Goal: Navigation & Orientation: Understand site structure

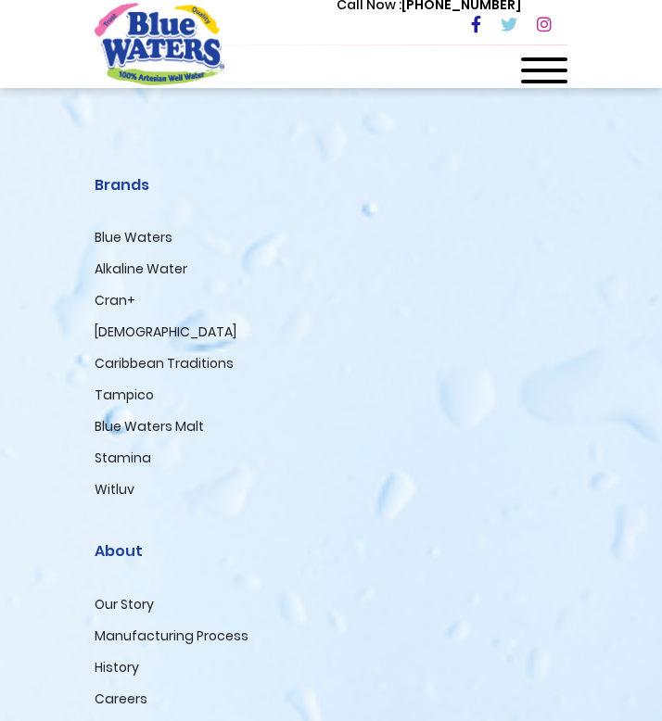
scroll to position [3735, 0]
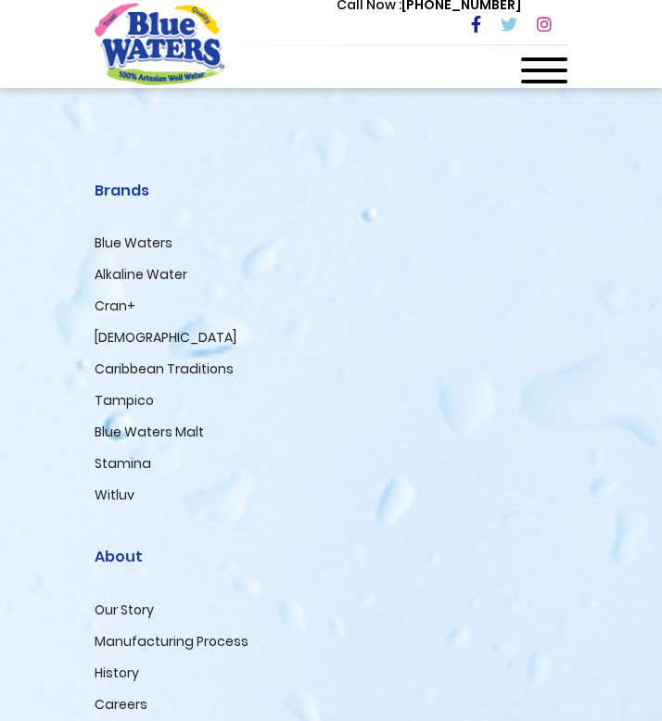
click at [551, 55] on div "Call Now : [PHONE_NUMBER]" at bounding box center [409, 26] width 315 height 64
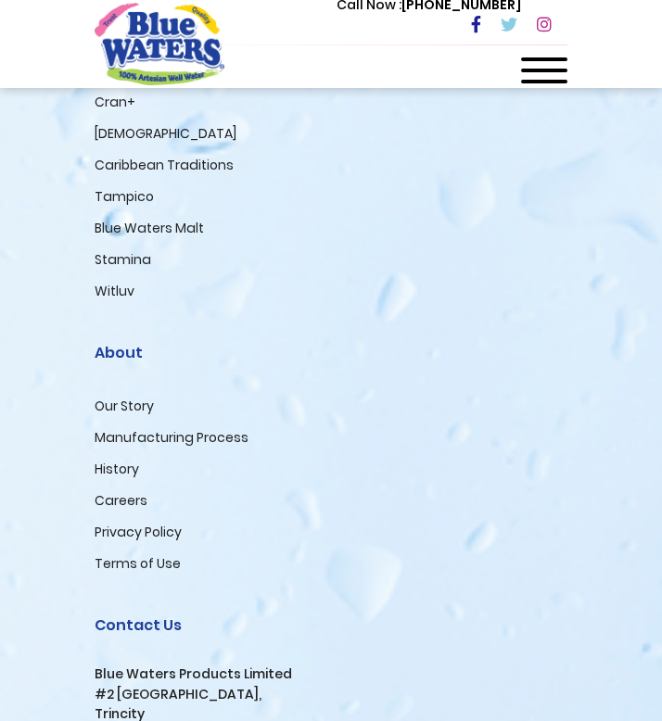
scroll to position [3947, 0]
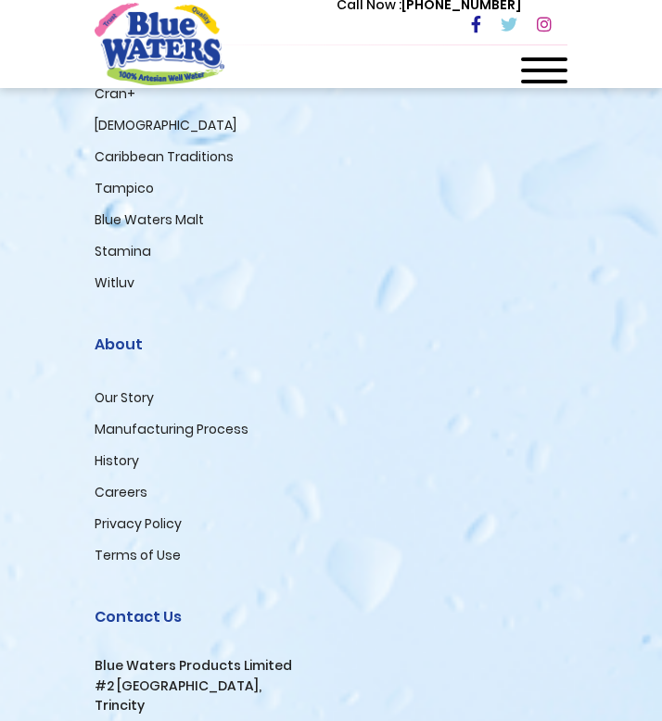
click at [146, 407] on link "Our Story" at bounding box center [124, 397] width 59 height 19
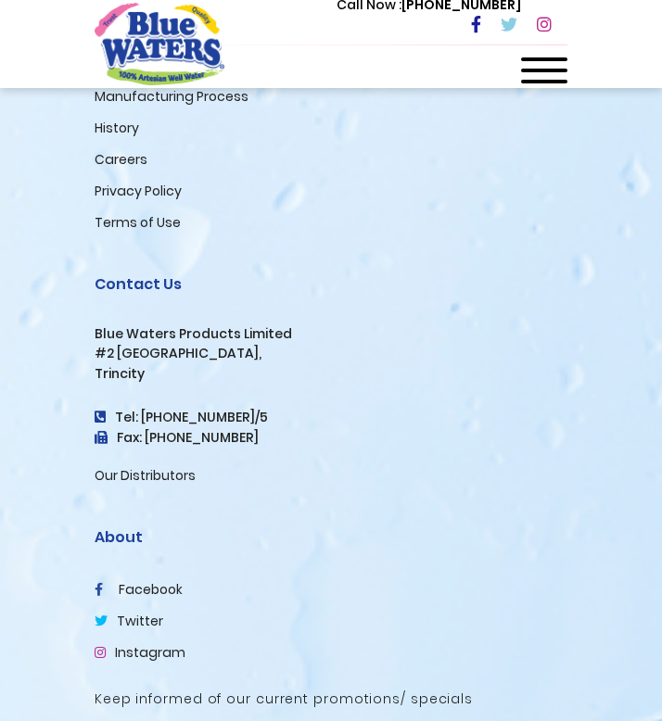
scroll to position [6672, 0]
